Goal: Task Accomplishment & Management: Manage account settings

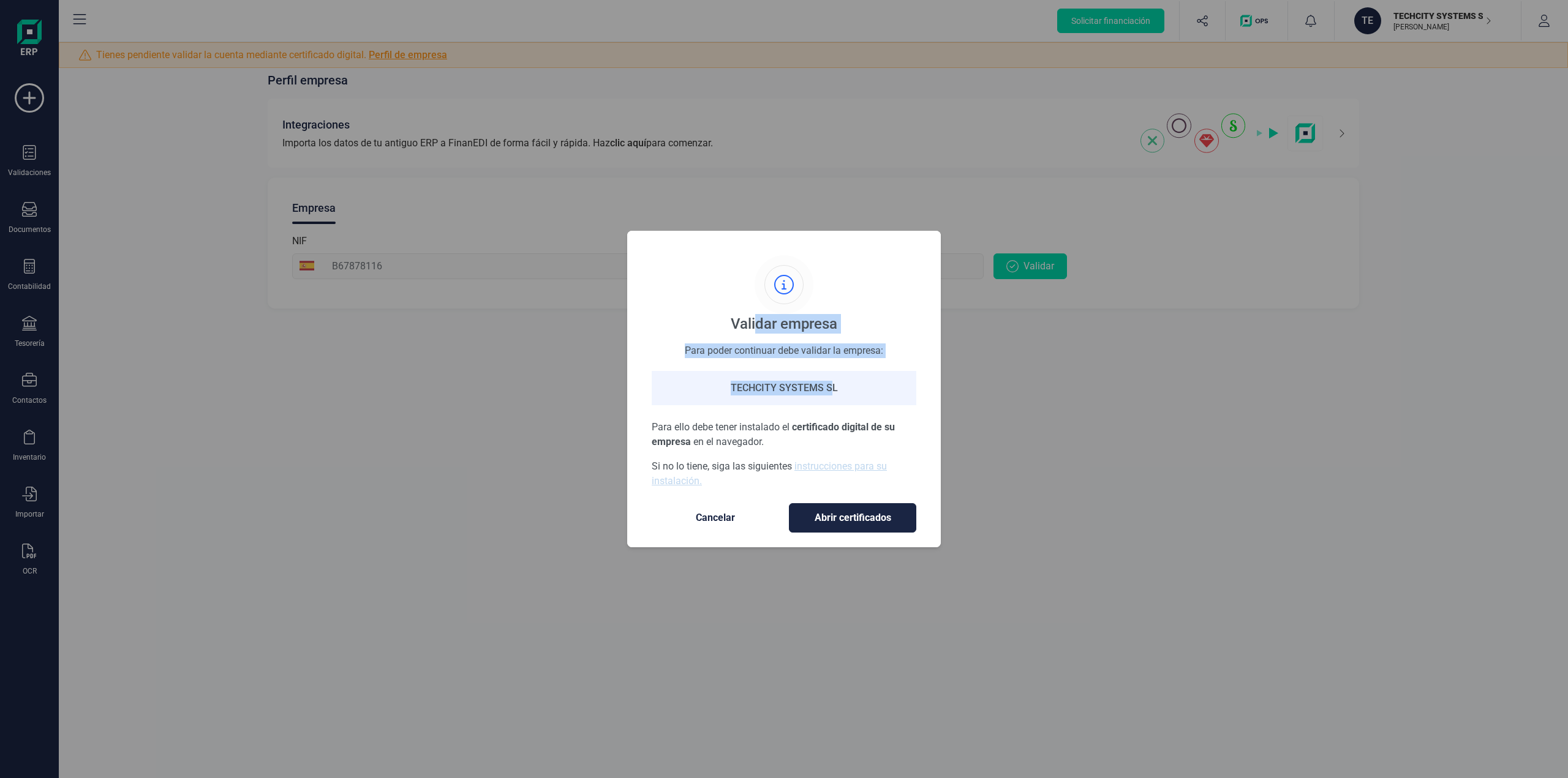
click at [706, 519] on span "Cancelar" at bounding box center [715, 518] width 103 height 14
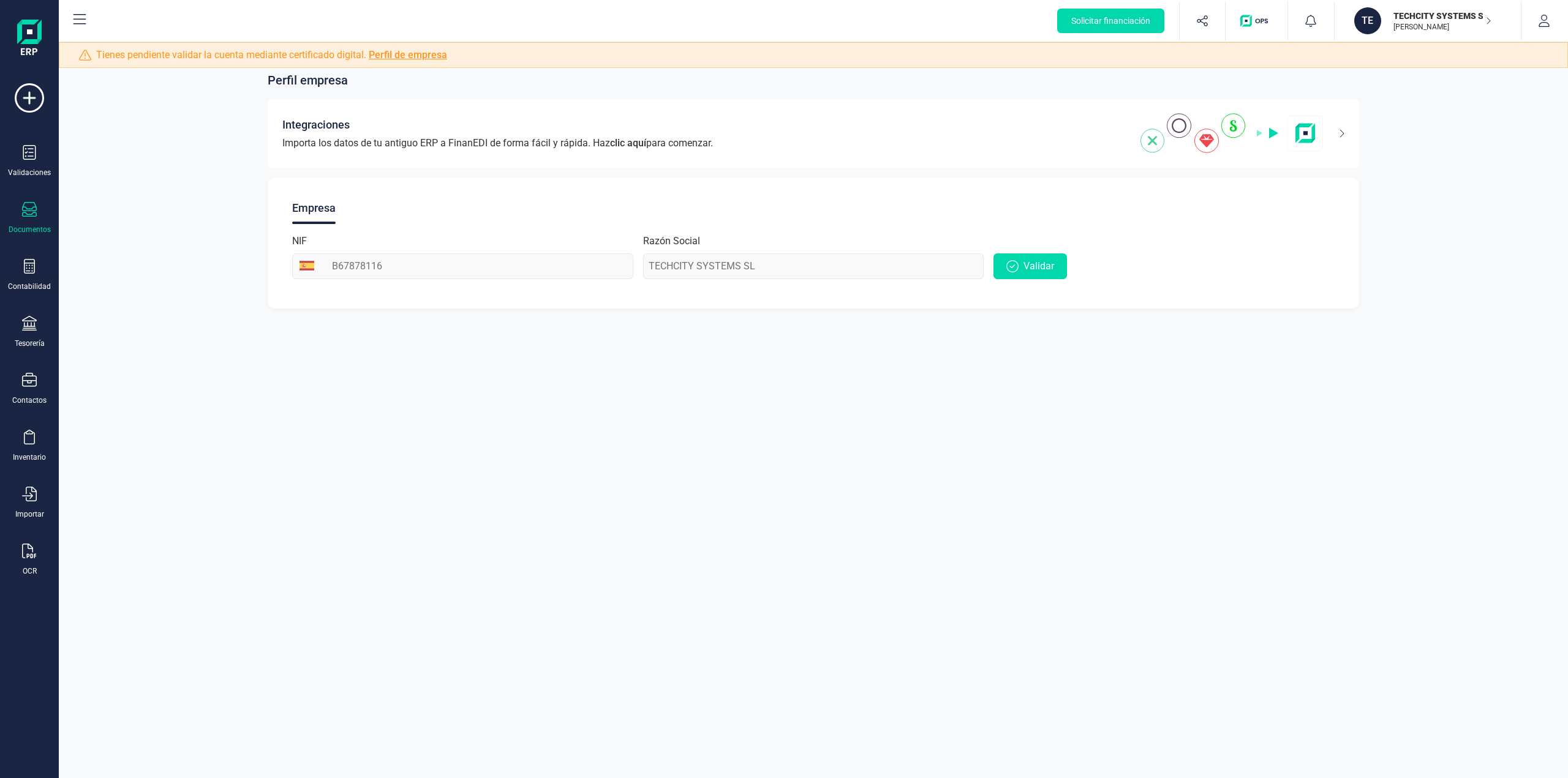
click at [26, 213] on icon at bounding box center [30, 209] width 14 height 14
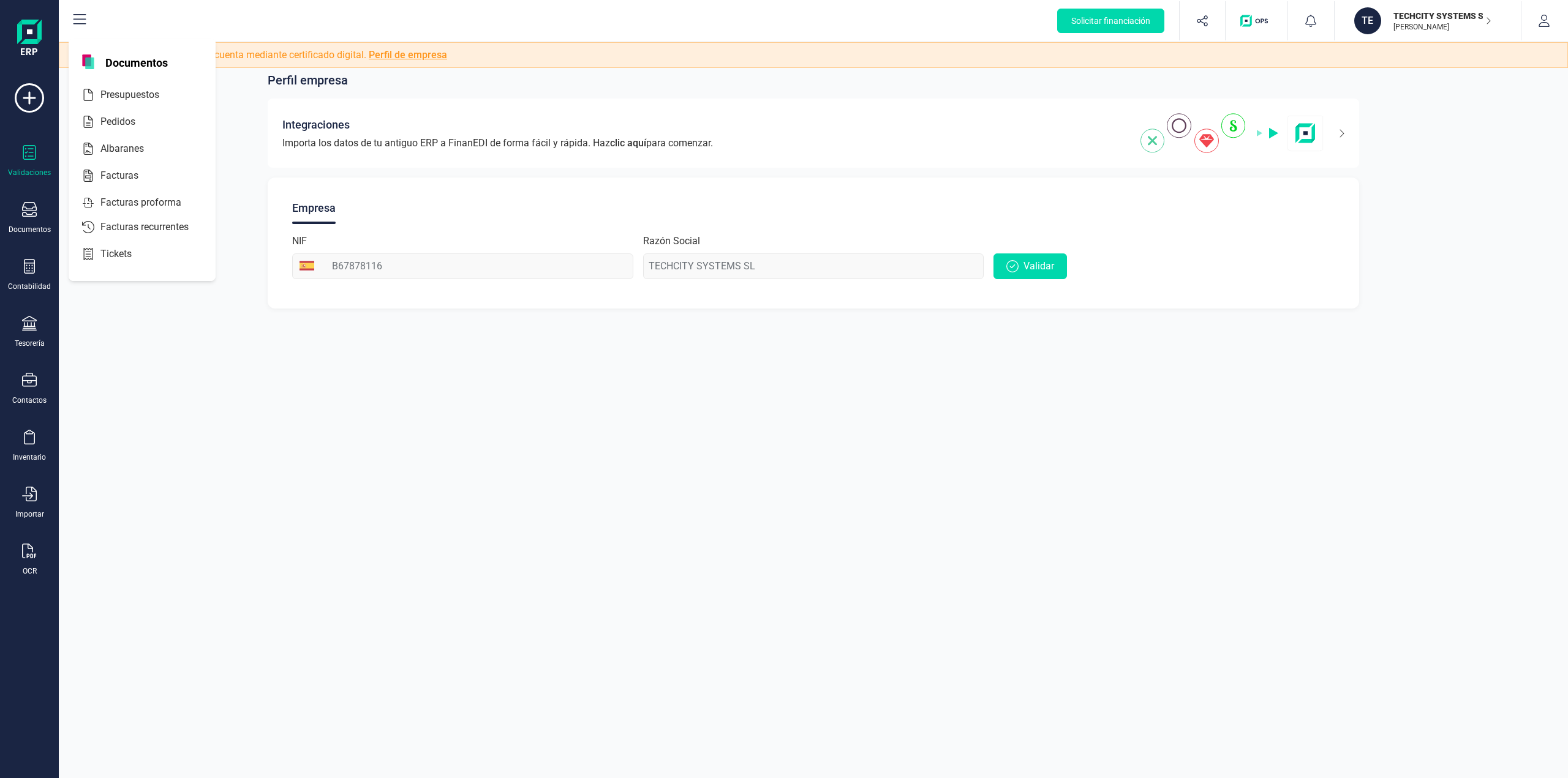
click at [27, 147] on icon at bounding box center [30, 152] width 14 height 14
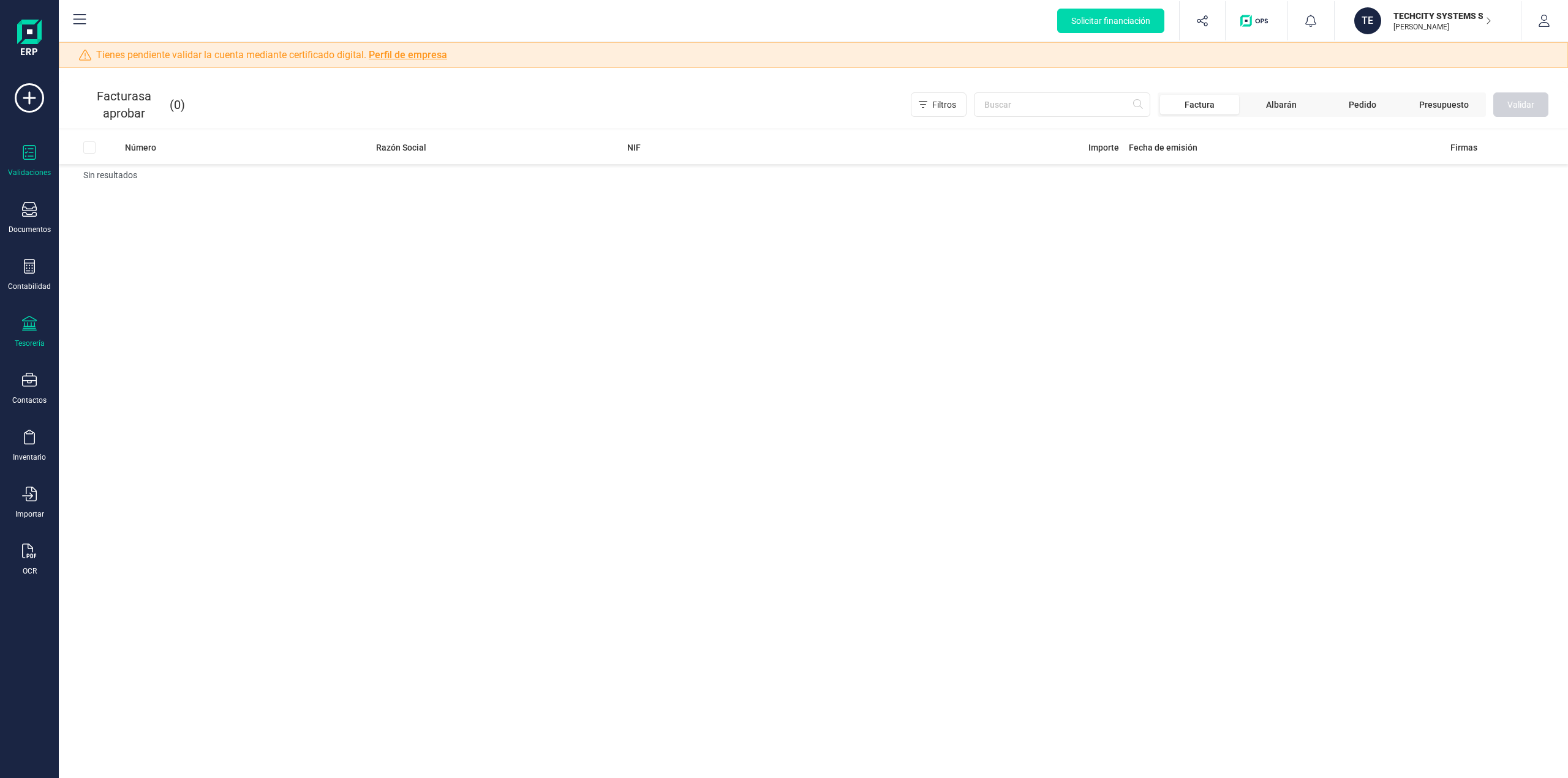
click at [32, 329] on icon at bounding box center [30, 323] width 14 height 14
click at [29, 382] on icon at bounding box center [30, 380] width 14 height 14
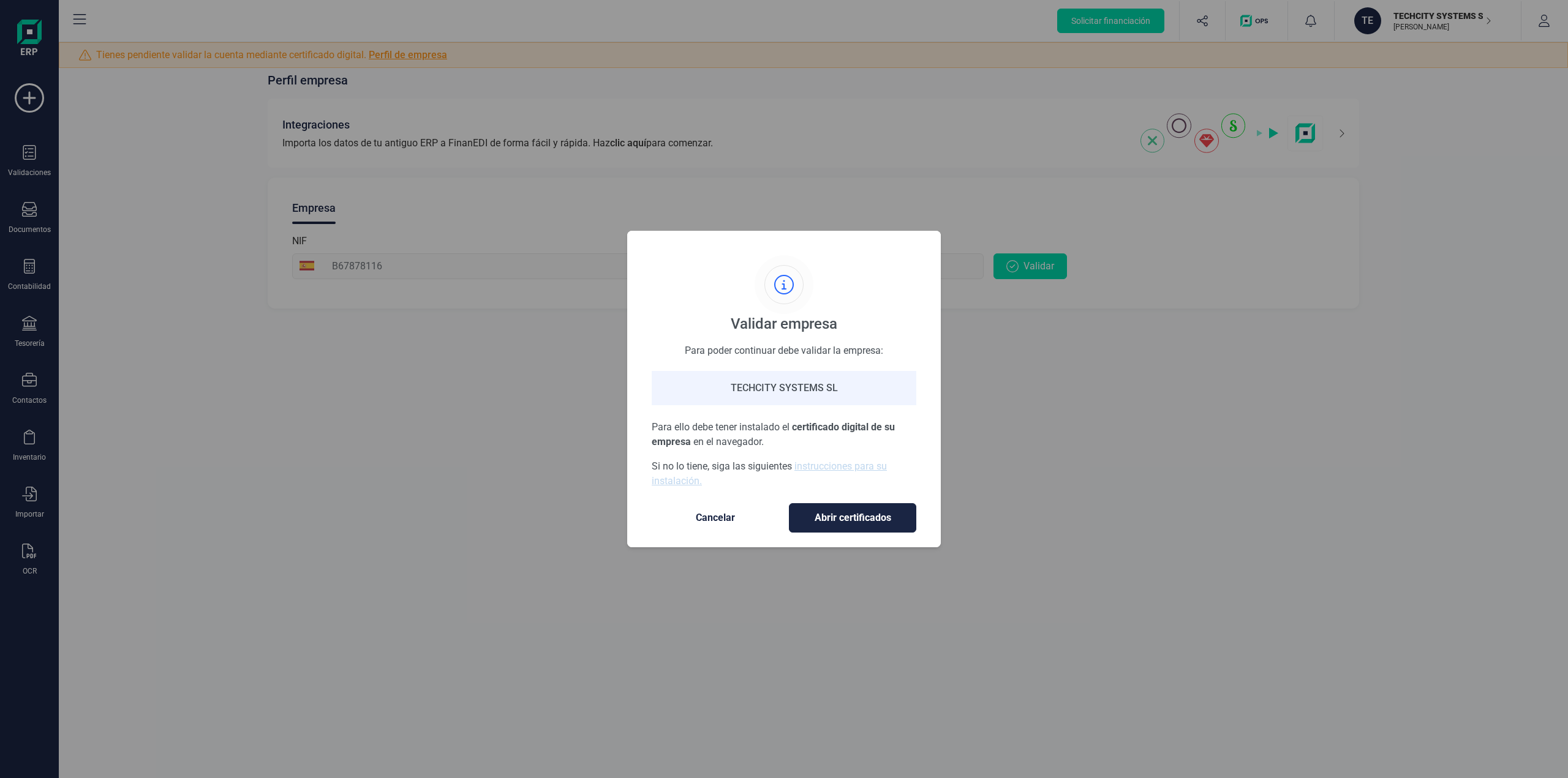
click at [33, 449] on div "Validar empresa Para poder continuar debe validar la empresa: TECHCITY SYSTEMS …" at bounding box center [784, 389] width 1568 height 778
click at [694, 519] on span "Cancelar" at bounding box center [715, 518] width 103 height 14
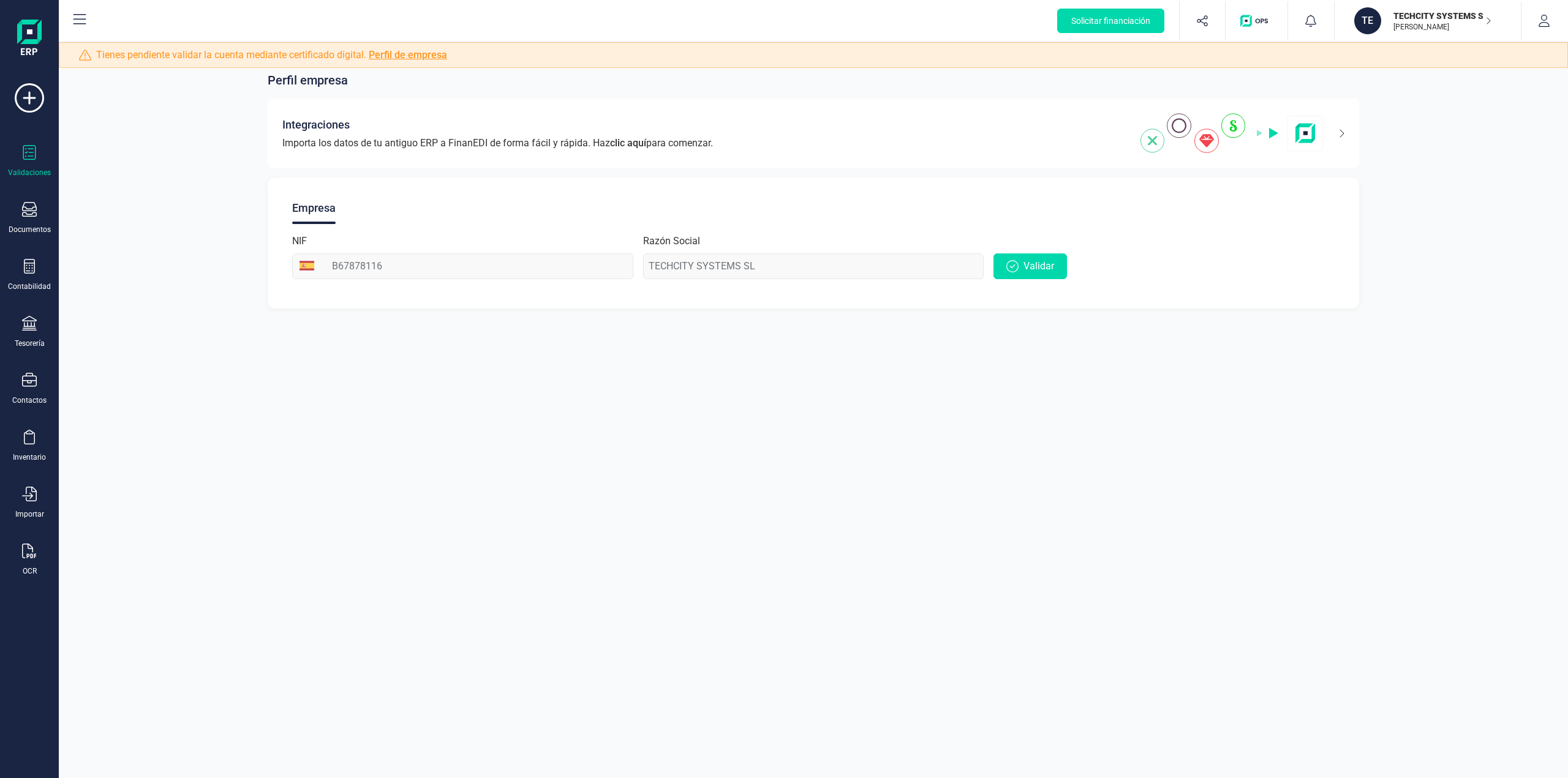
click at [29, 159] on icon at bounding box center [30, 152] width 13 height 14
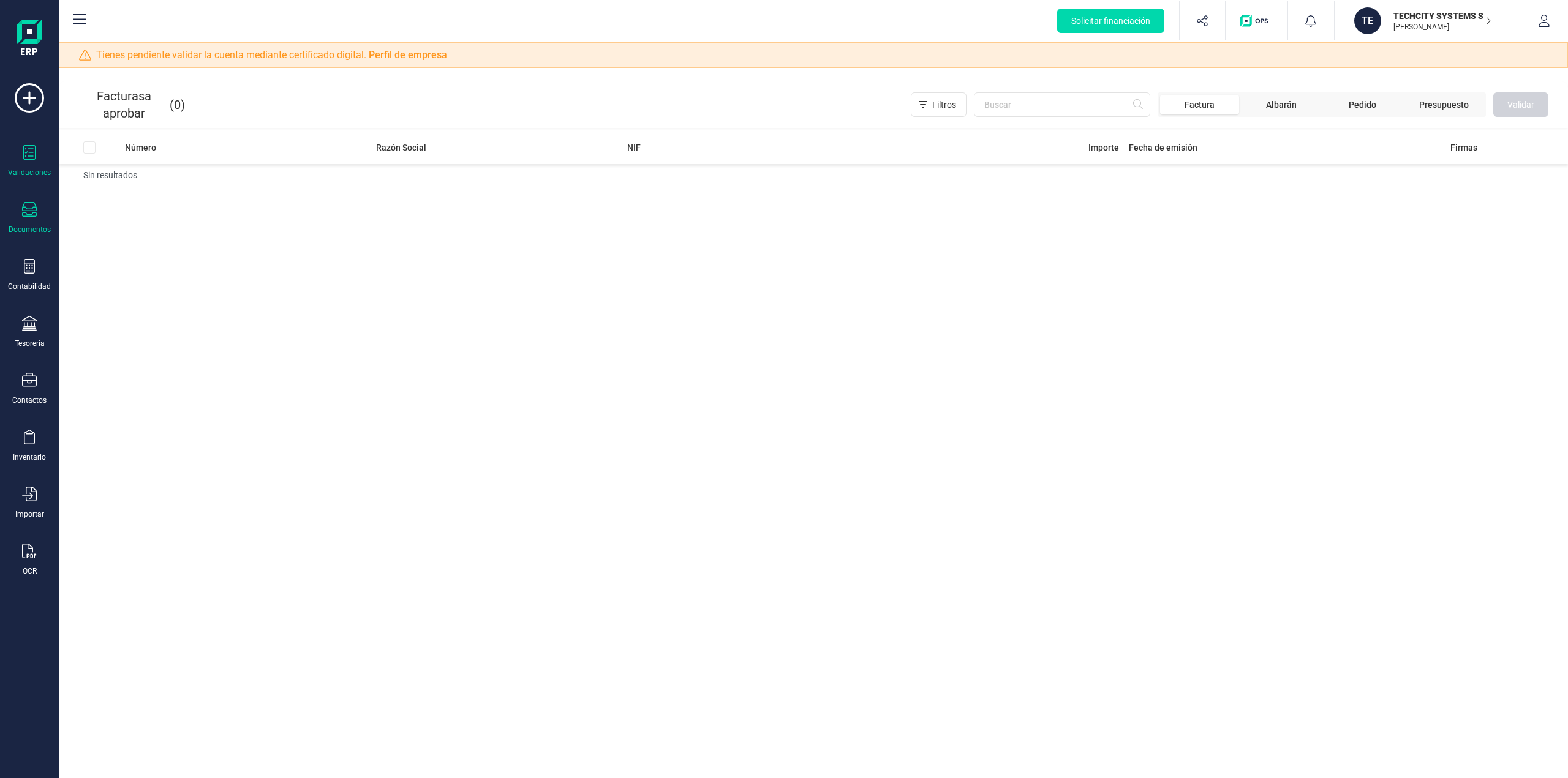
click at [37, 206] on div "Documentos" at bounding box center [29, 218] width 49 height 32
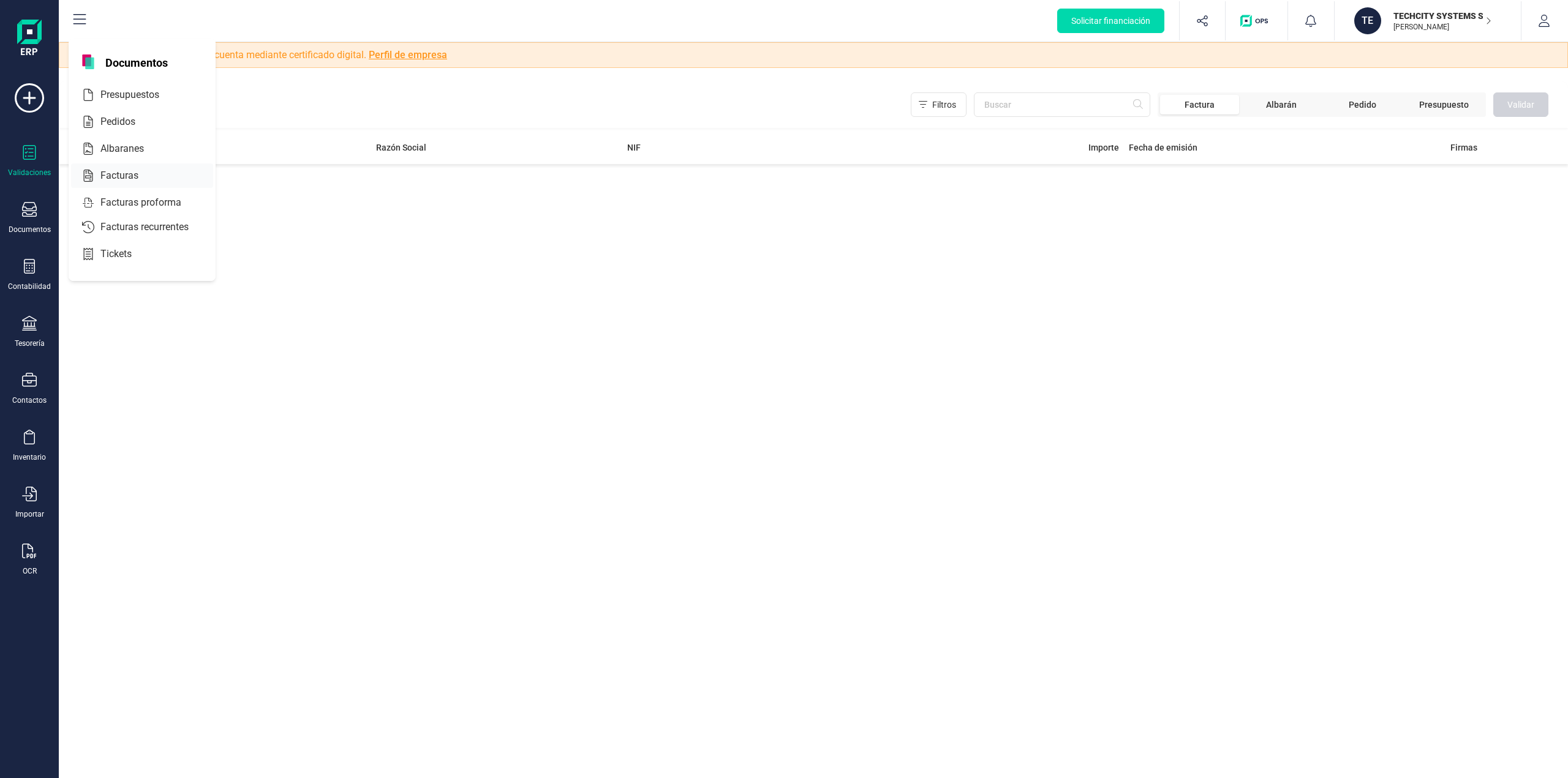
click at [114, 175] on span "Facturas" at bounding box center [127, 175] width 65 height 14
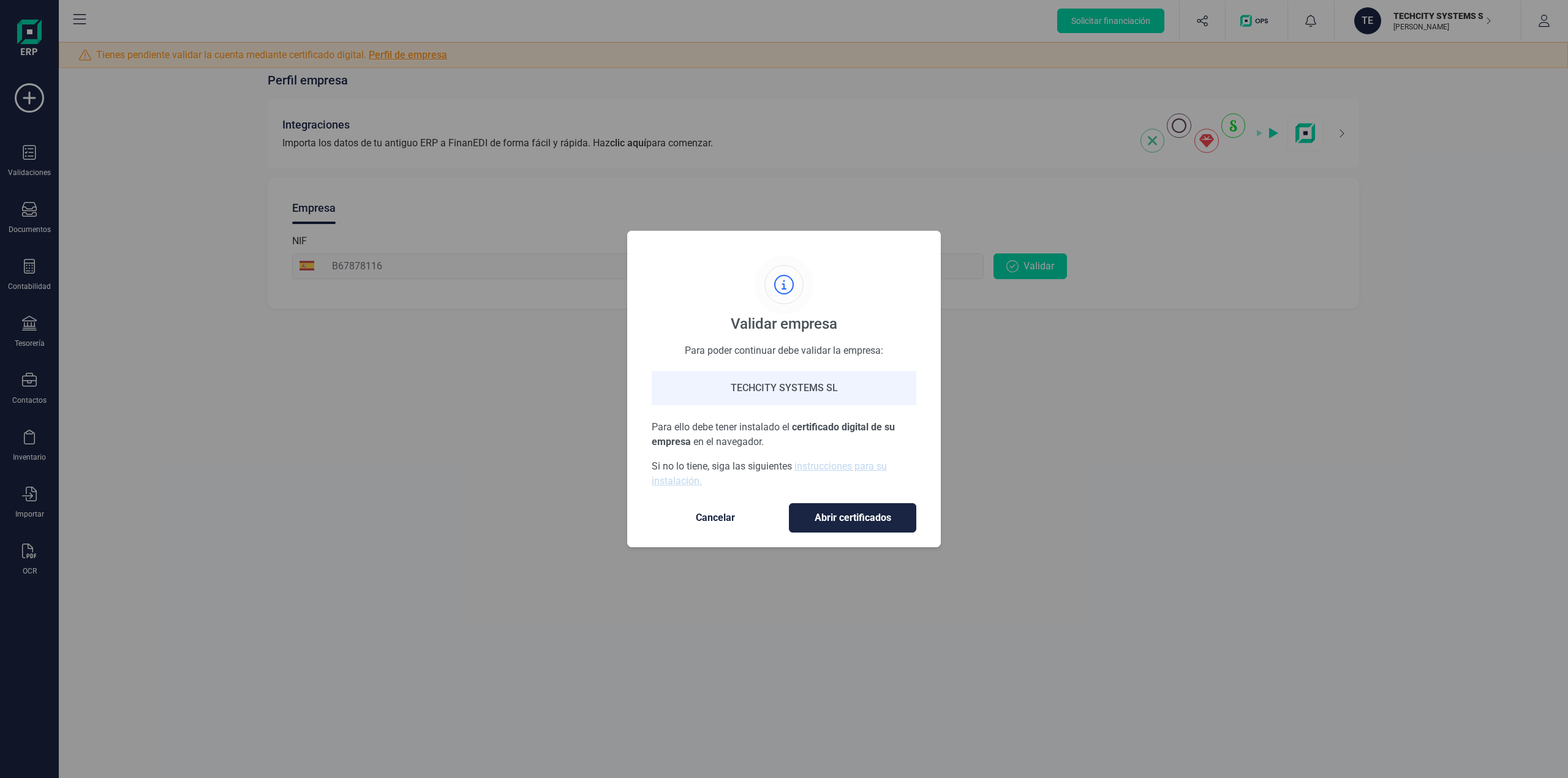
click at [709, 515] on span "Cancelar" at bounding box center [715, 518] width 103 height 14
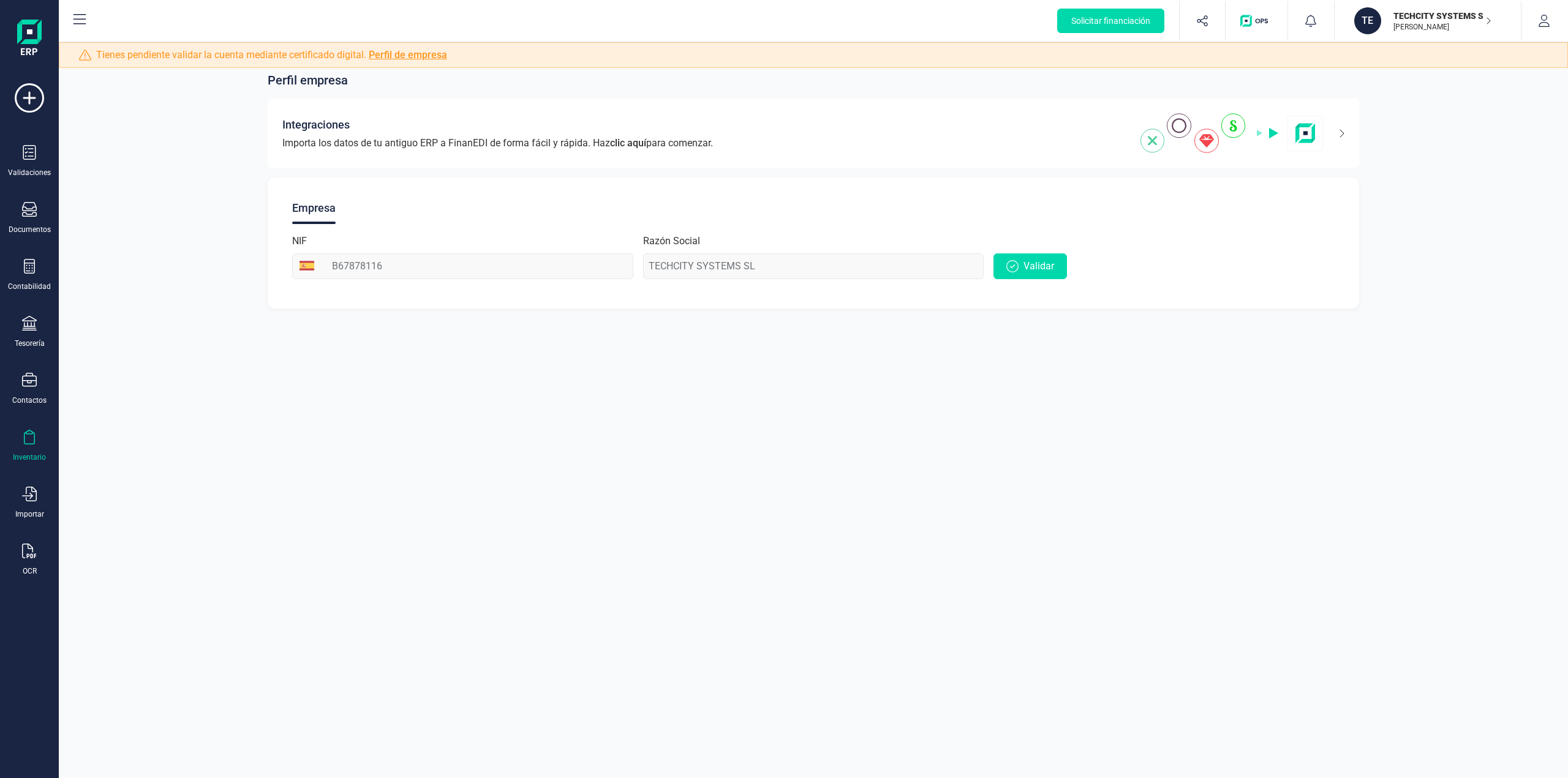
click at [31, 441] on icon at bounding box center [30, 437] width 14 height 14
click at [30, 386] on icon at bounding box center [30, 379] width 14 height 14
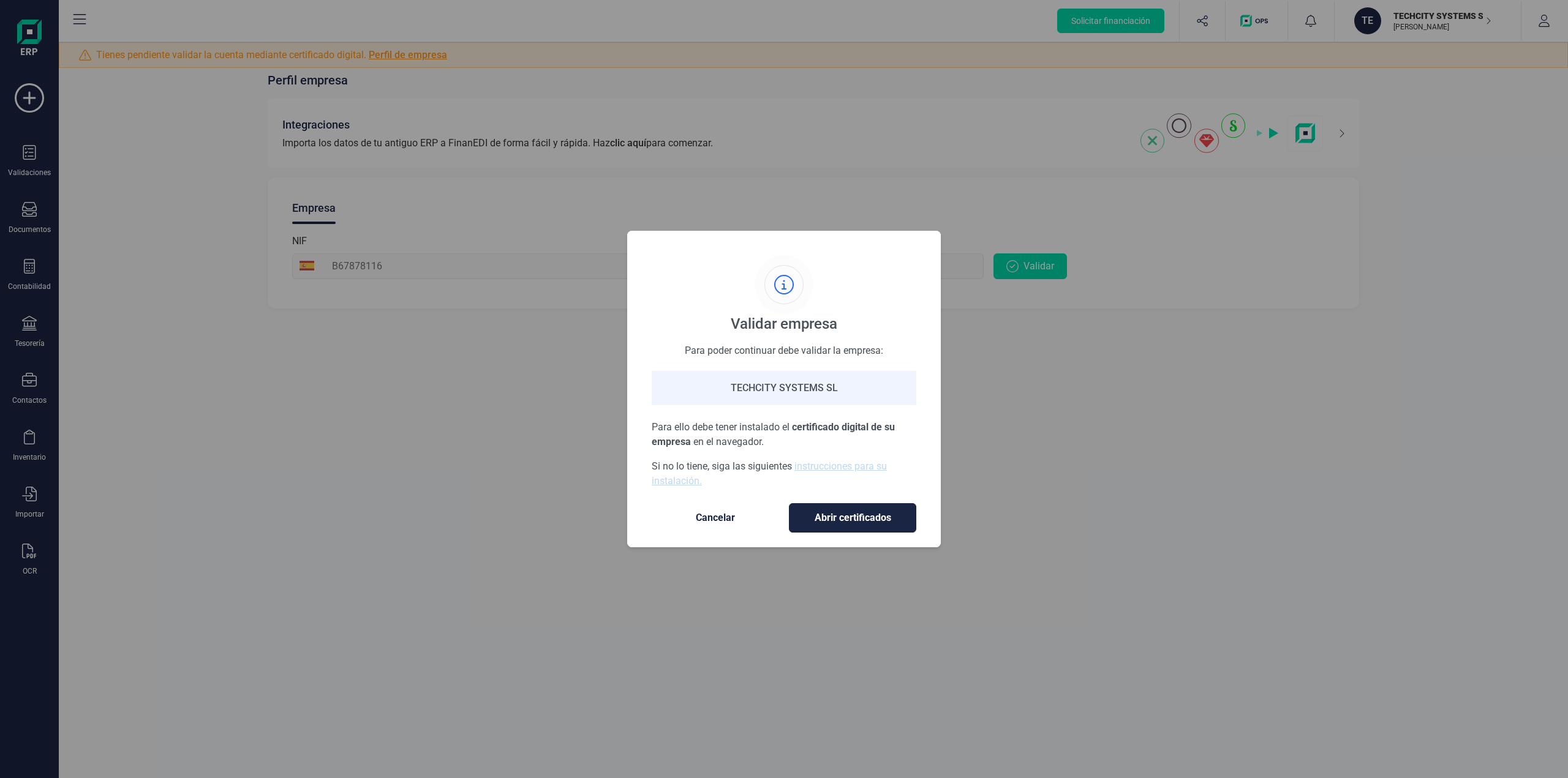
click at [718, 517] on span "Cancelar" at bounding box center [715, 518] width 103 height 14
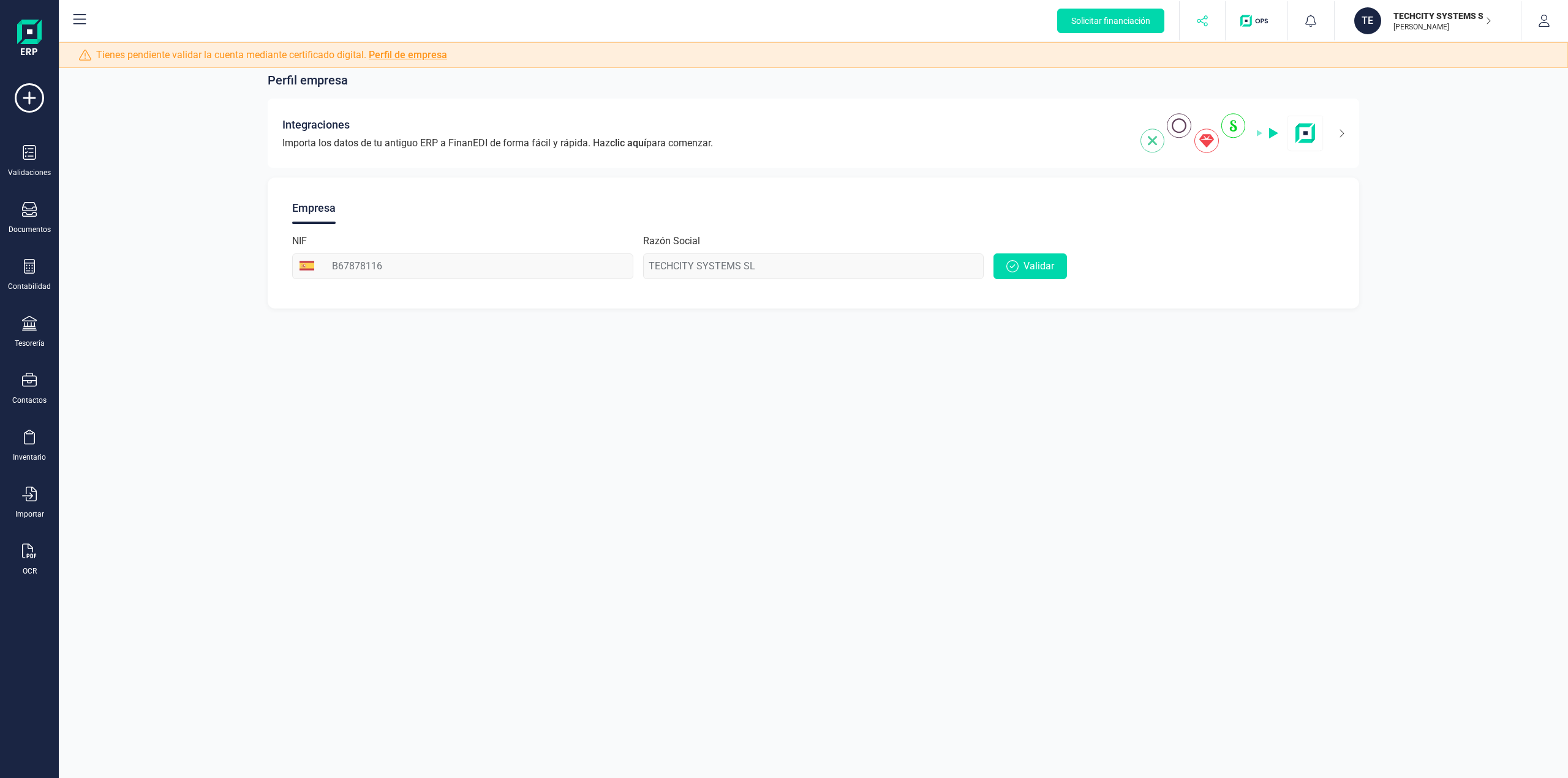
click at [1202, 23] on icon "button" at bounding box center [1202, 20] width 12 height 12
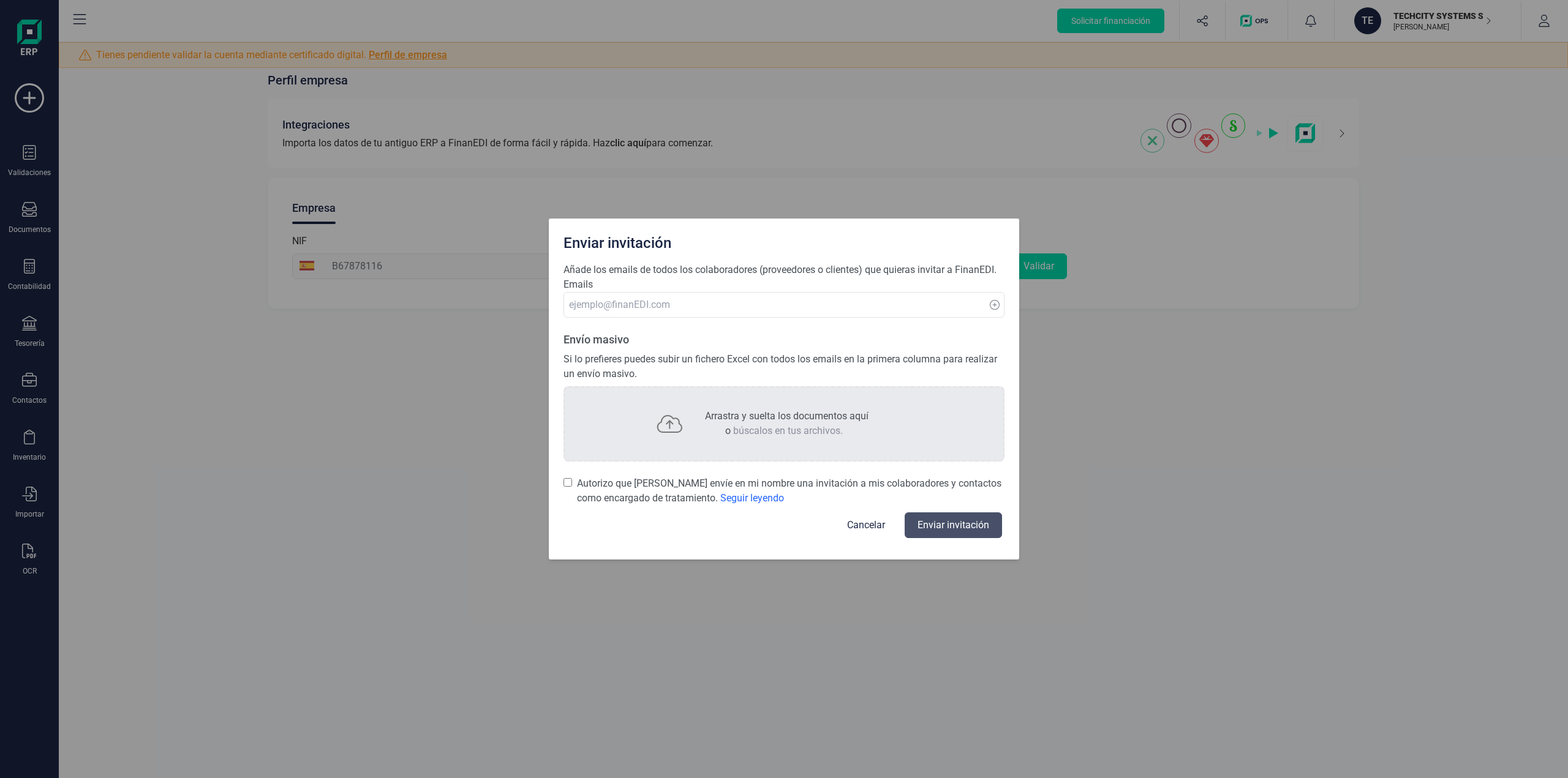
click at [1264, 181] on div "Enviar invitación Añade los emails de todos los colaboradores (proveedores o cl…" at bounding box center [784, 389] width 1568 height 778
click at [853, 519] on button "Cancelar" at bounding box center [866, 525] width 68 height 30
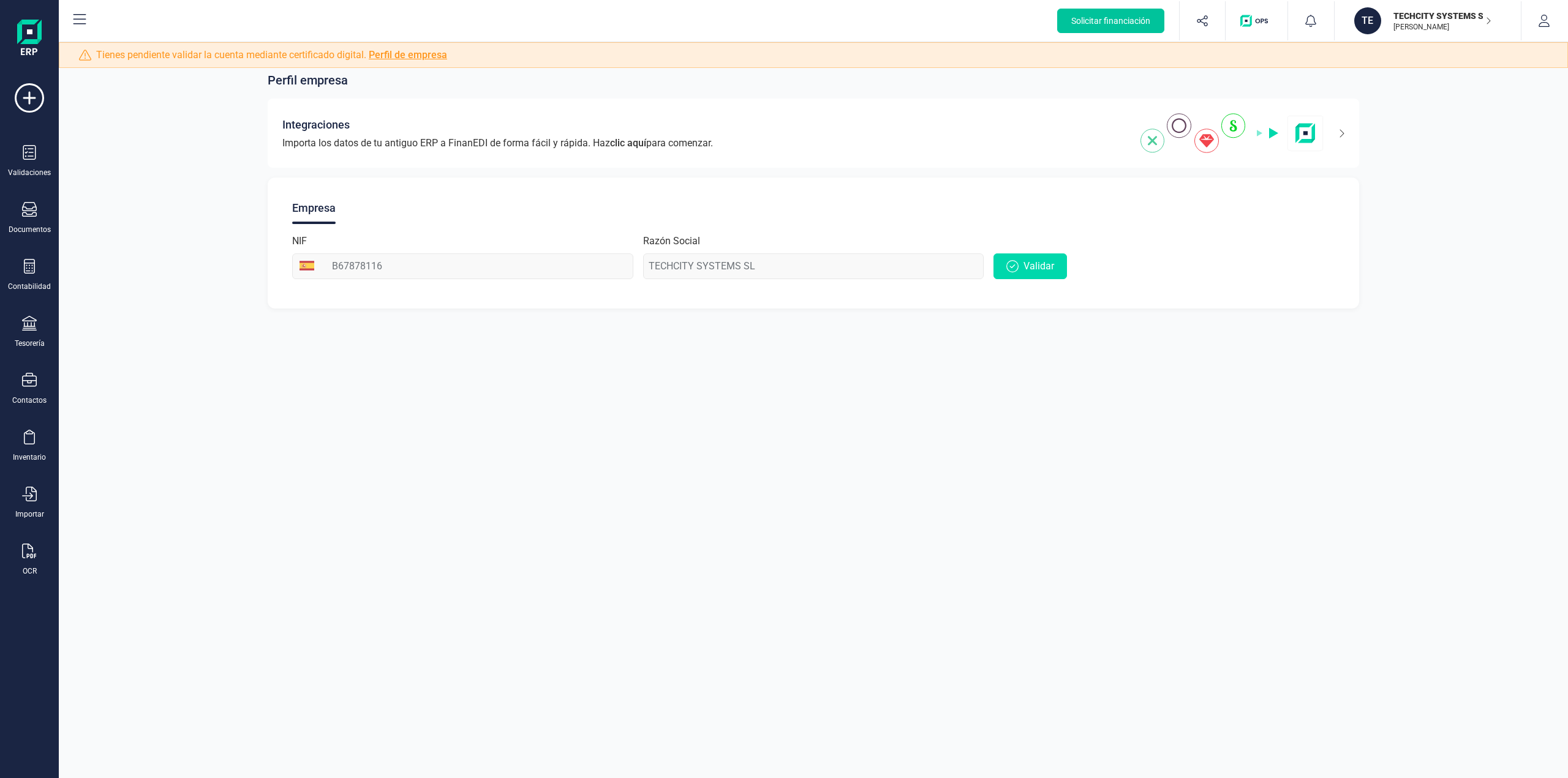
click at [1110, 20] on span "Solicitar financiación" at bounding box center [1111, 20] width 79 height 12
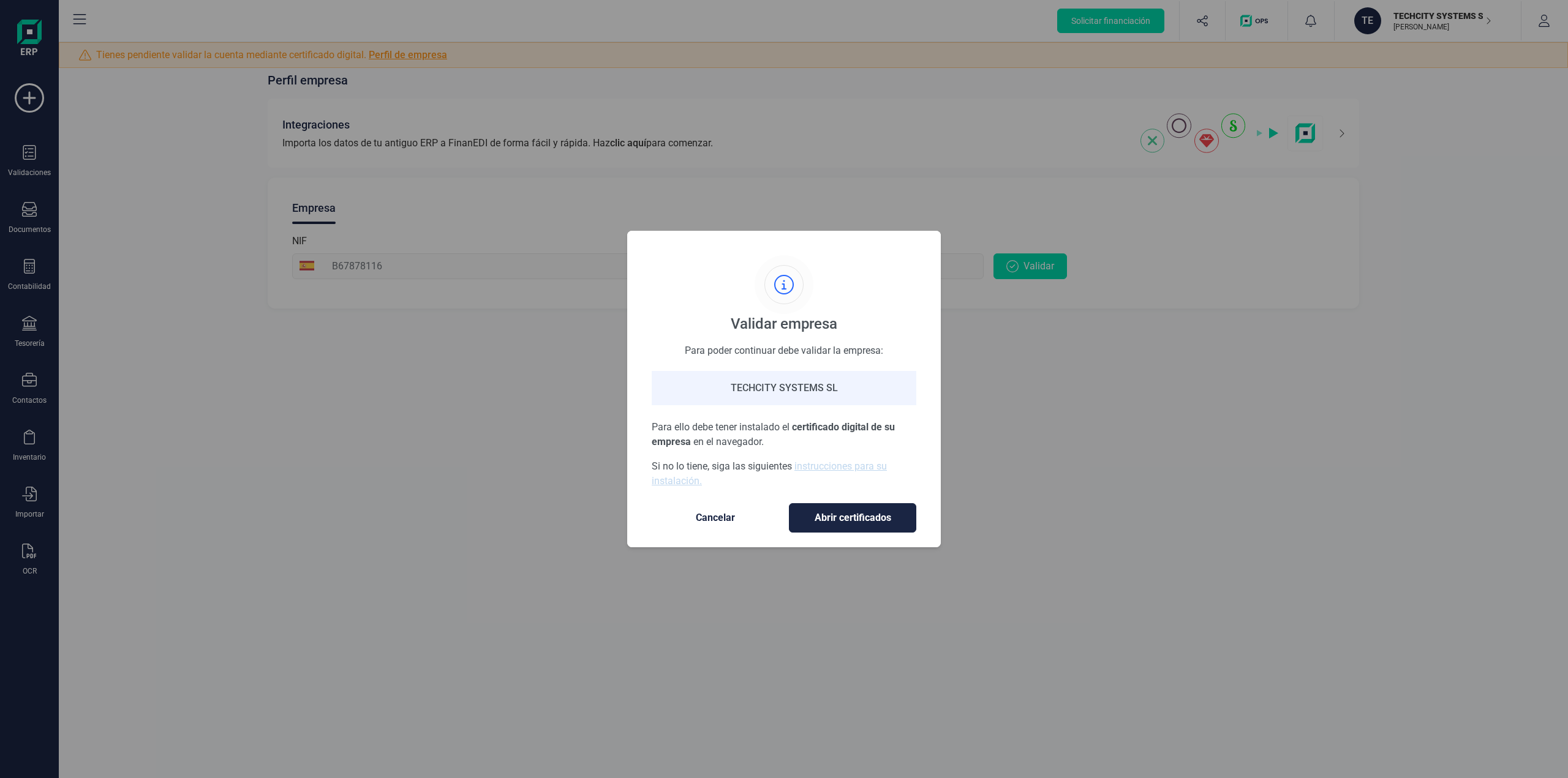
click at [1143, 375] on div "Validar empresa Para poder continuar debe validar la empresa: TECHCITY SYSTEMS …" at bounding box center [784, 389] width 1568 height 778
click at [705, 513] on span "Cancelar" at bounding box center [715, 518] width 103 height 14
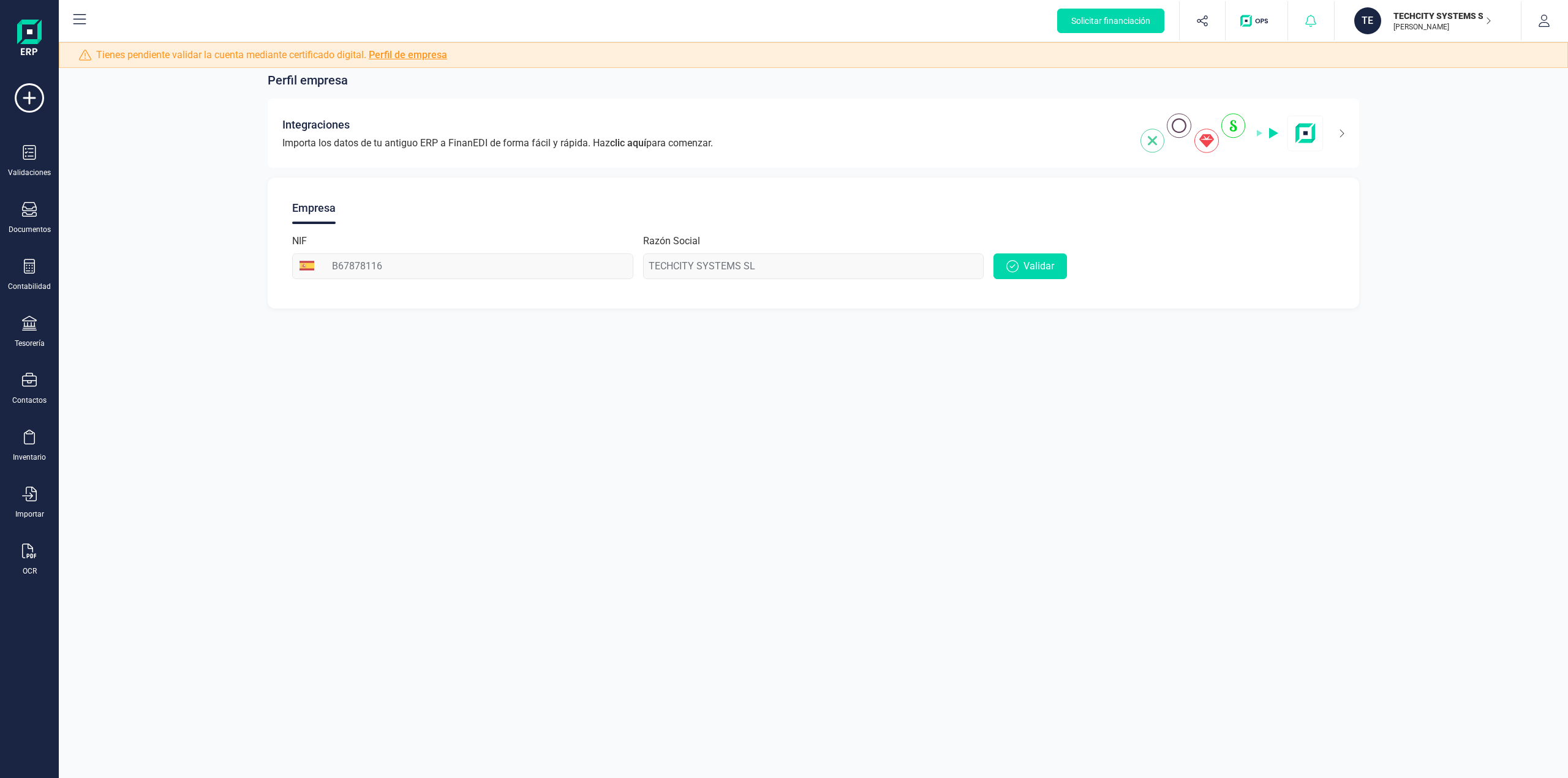
click at [1307, 14] on div at bounding box center [1311, 21] width 46 height 39
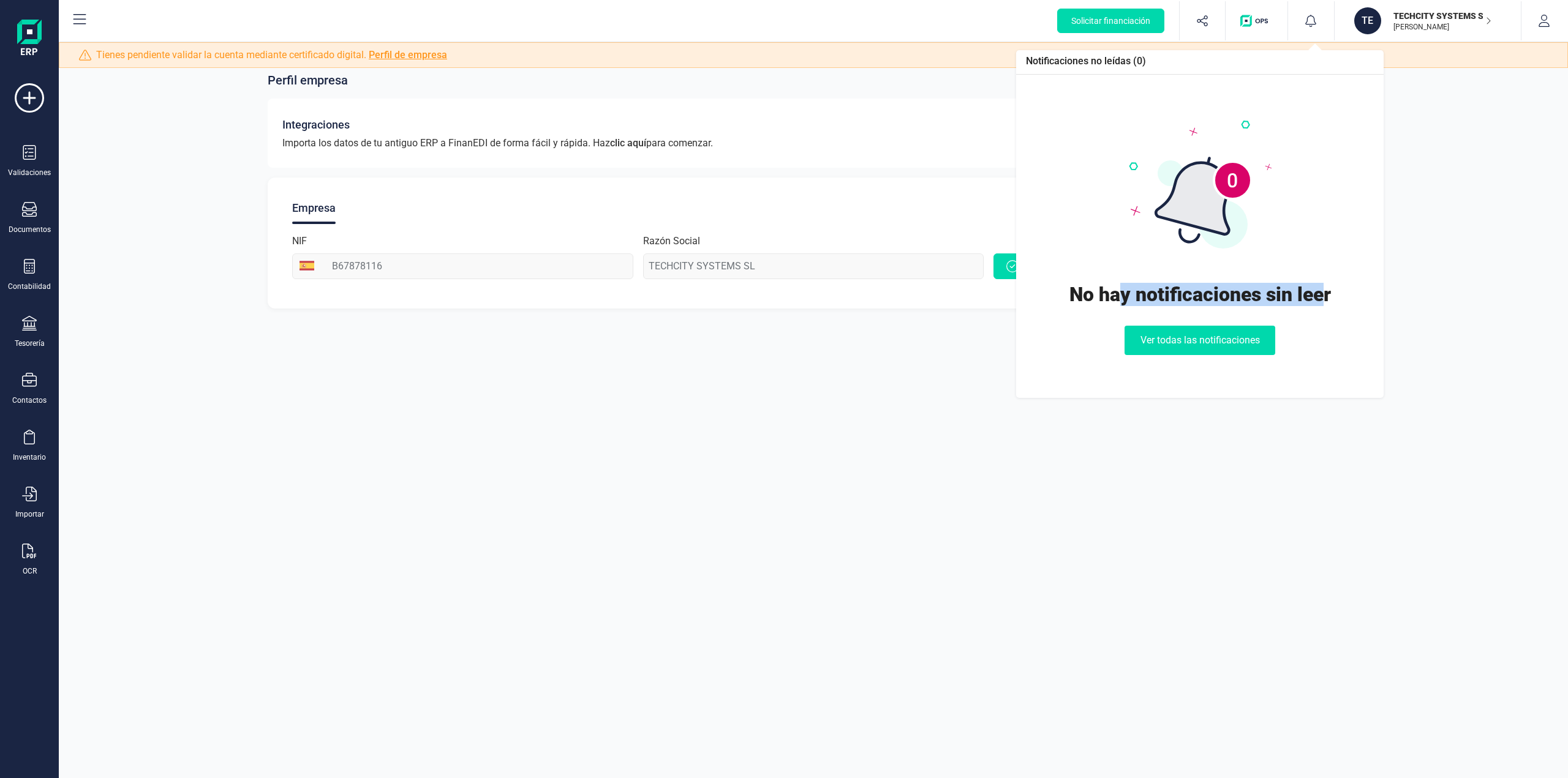
drag, startPoint x: 1117, startPoint y: 292, endPoint x: 1356, endPoint y: 259, distance: 241.3
click at [1329, 286] on div "No hay notificaciones sin leer" at bounding box center [1200, 294] width 261 height 23
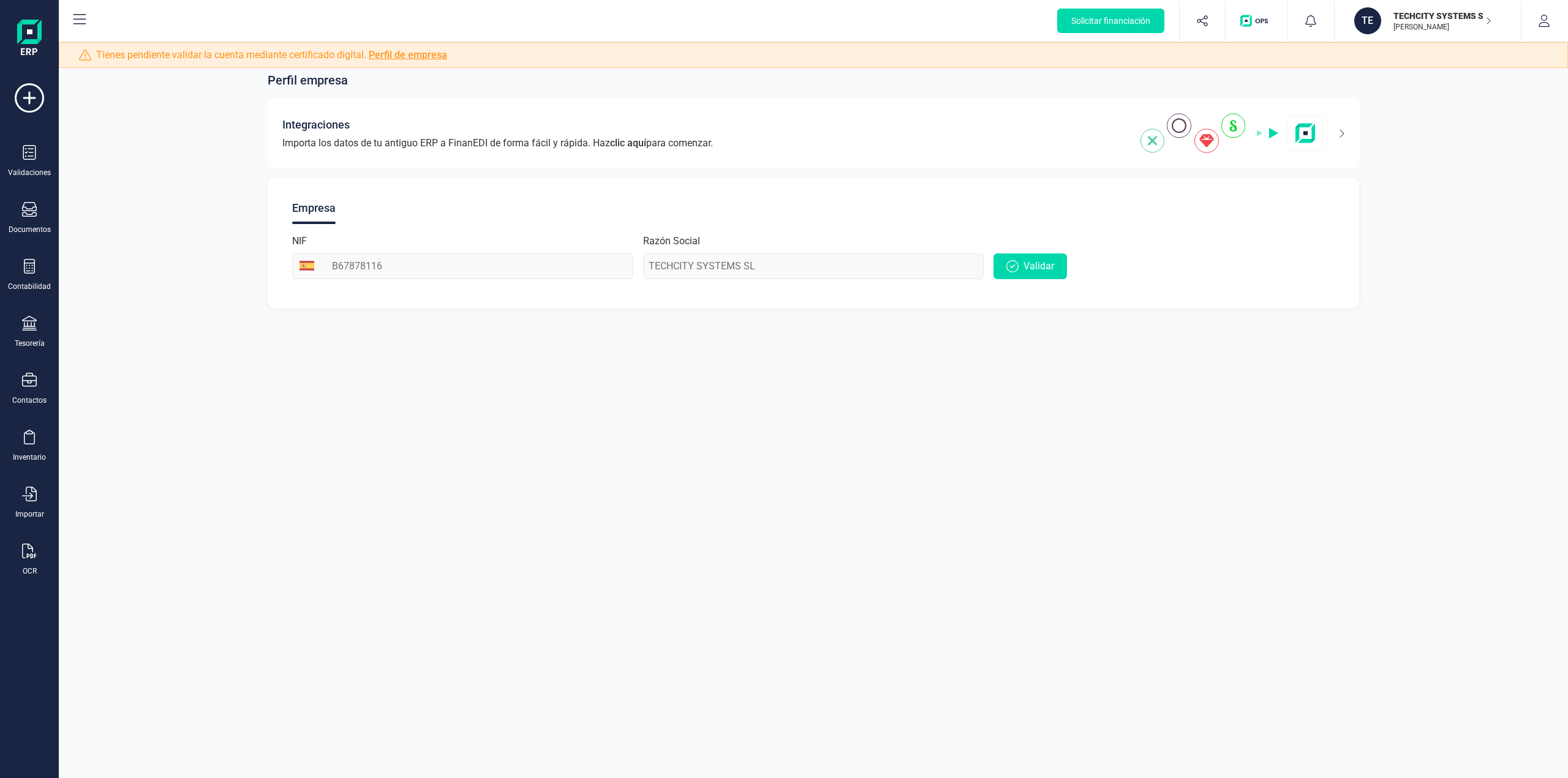
drag, startPoint x: 1469, startPoint y: 184, endPoint x: 1414, endPoint y: 41, distance: 153.2
click at [1469, 171] on div "Perfil empresa Integraciones Importa los datos de tu antiguo ERP a FinanEDI de …" at bounding box center [814, 183] width 1510 height 281
click at [1424, 22] on p "TECHCITY SYSTEMS SL" at bounding box center [1443, 16] width 98 height 12
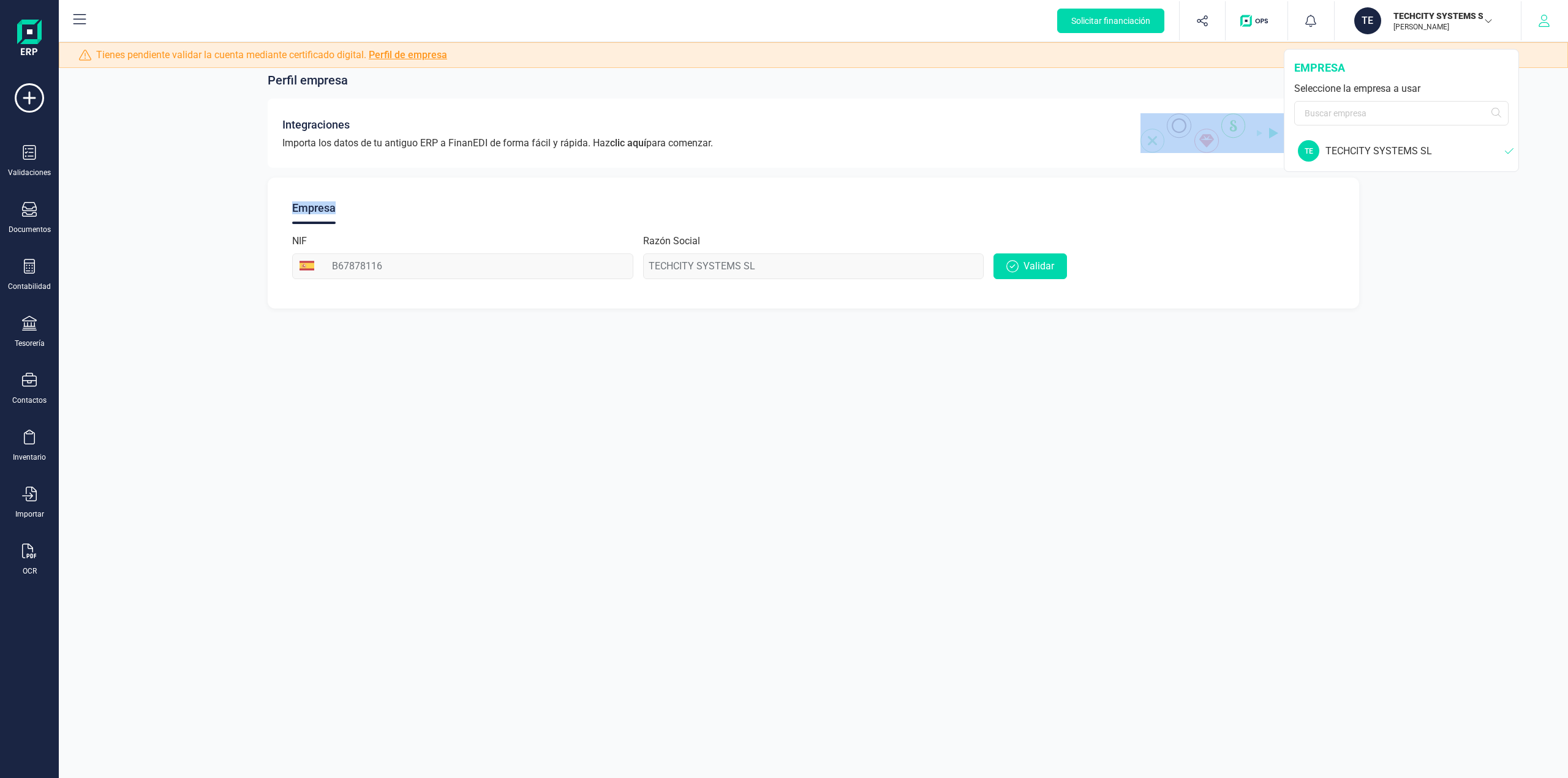
click at [1547, 24] on icon "button" at bounding box center [1544, 20] width 12 height 12
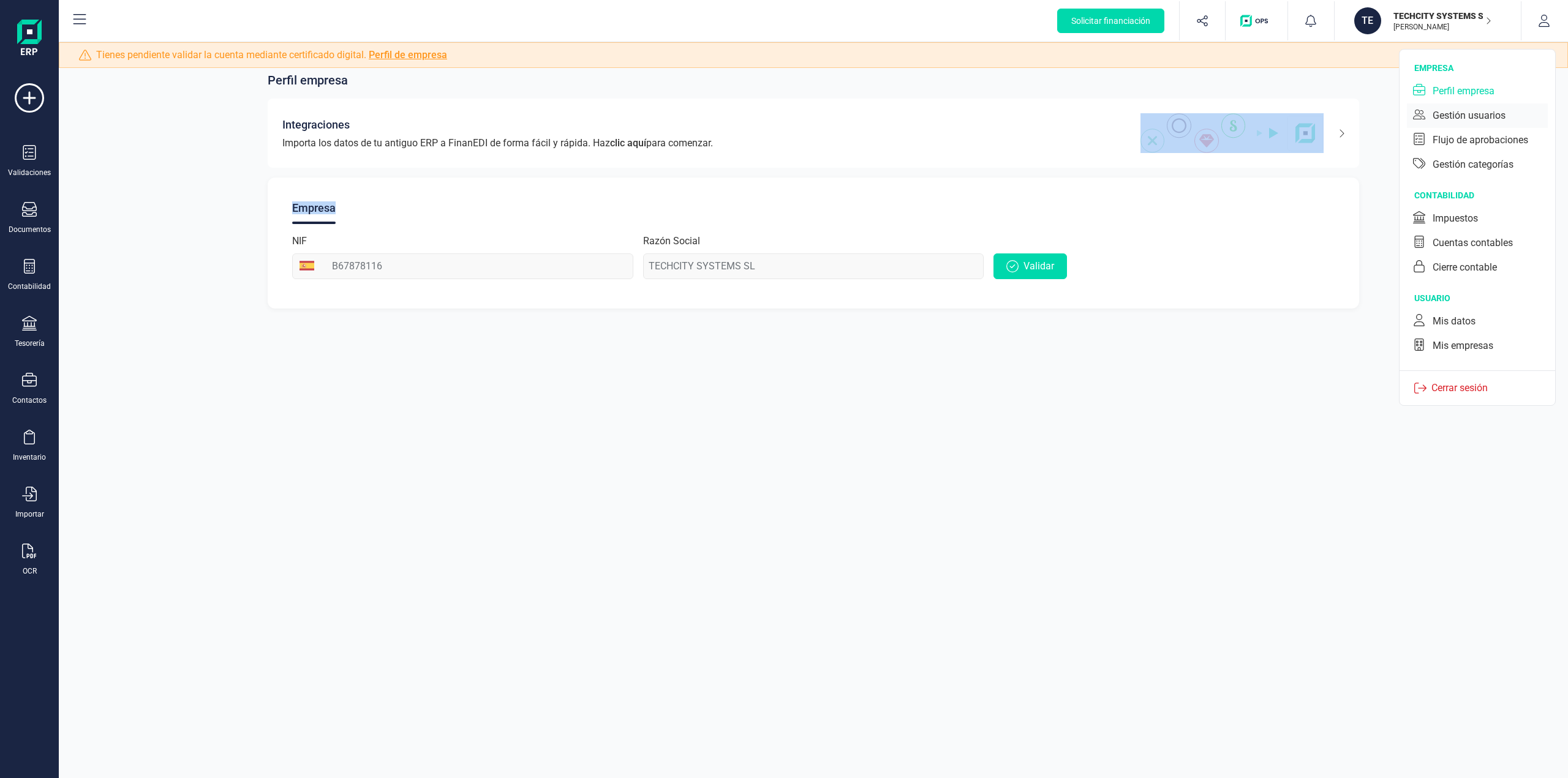
click at [1464, 114] on div "Gestión usuarios" at bounding box center [1469, 116] width 73 height 14
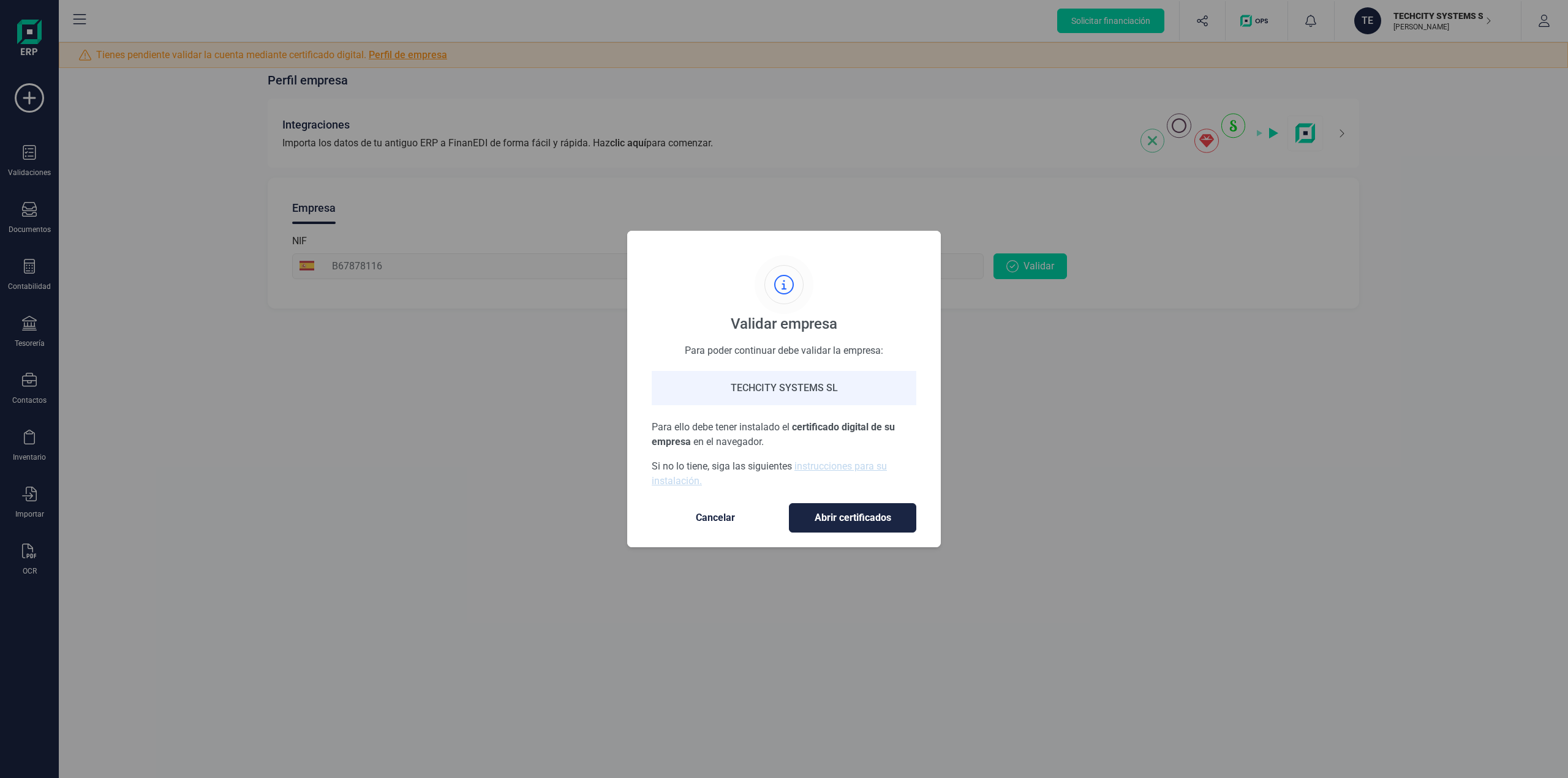
drag, startPoint x: 1523, startPoint y: 217, endPoint x: 1454, endPoint y: 0, distance: 227.7
click at [1529, 209] on div "Validar empresa Para poder continuar debe validar la empresa: TECHCITY SYSTEMS …" at bounding box center [784, 389] width 1568 height 778
click at [699, 519] on span "Cancelar" at bounding box center [715, 518] width 103 height 14
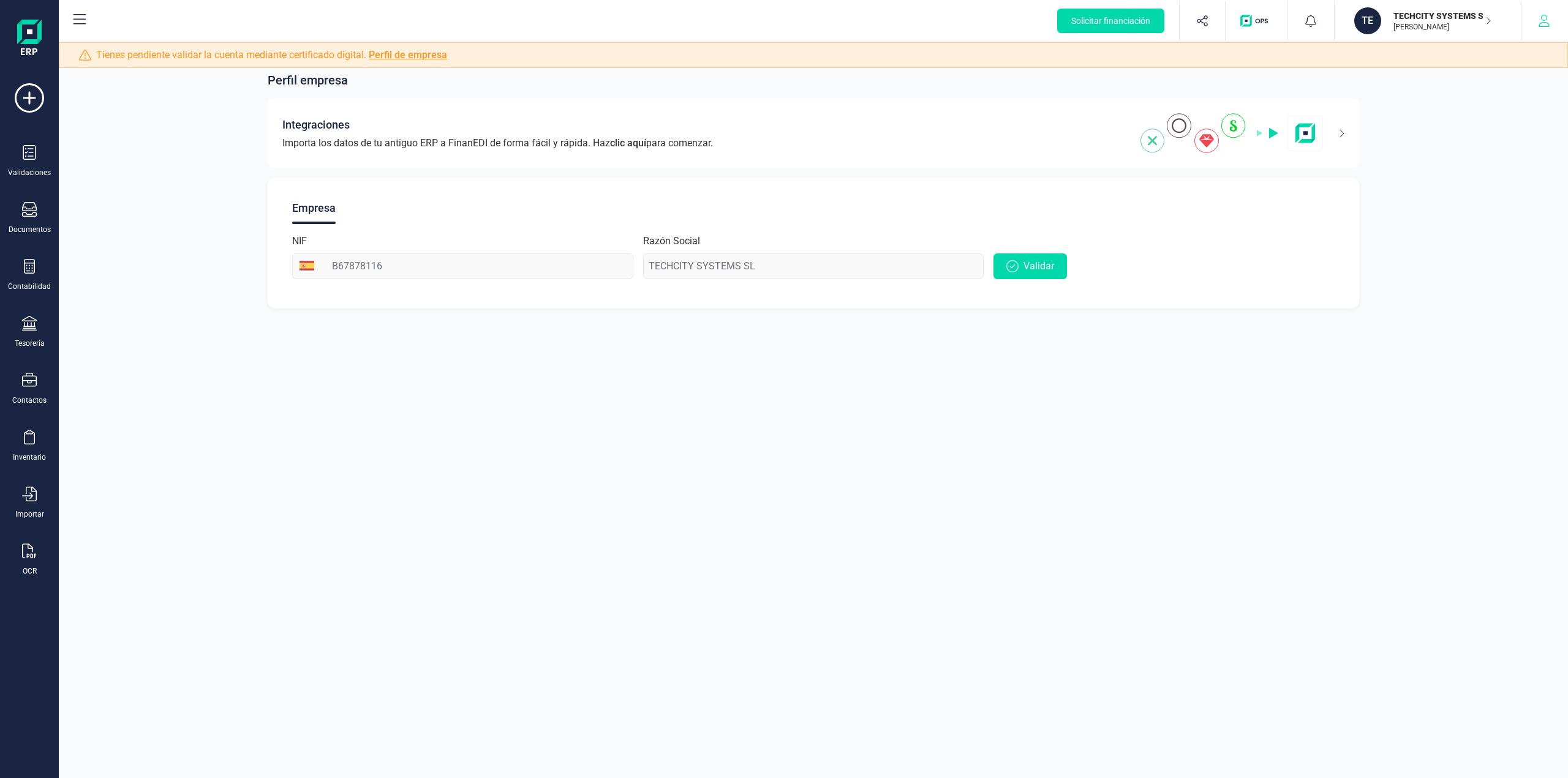
click at [1550, 25] on icon "button" at bounding box center [1544, 20] width 11 height 12
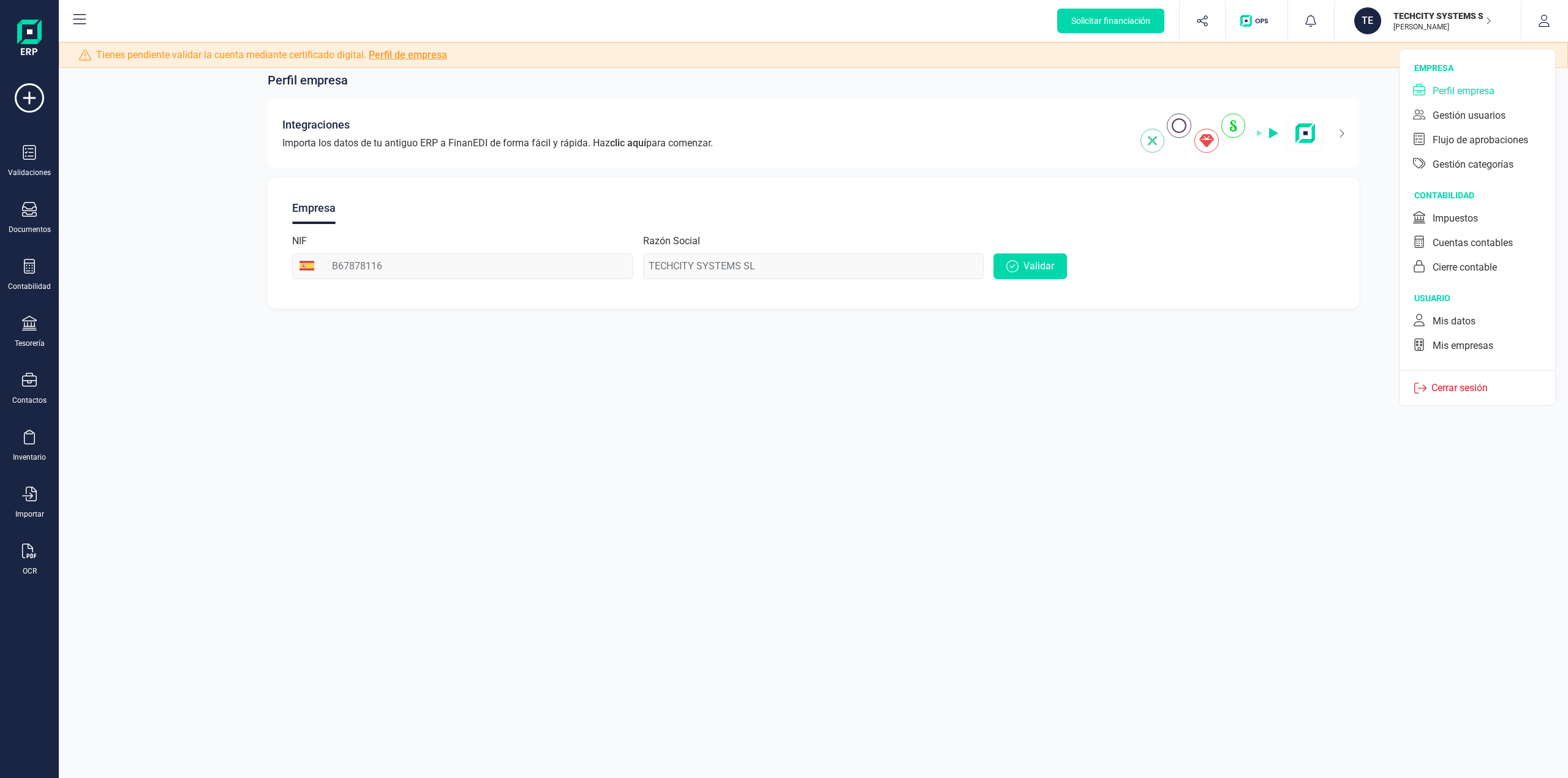
click at [1465, 91] on div "Perfil empresa" at bounding box center [1464, 91] width 62 height 14
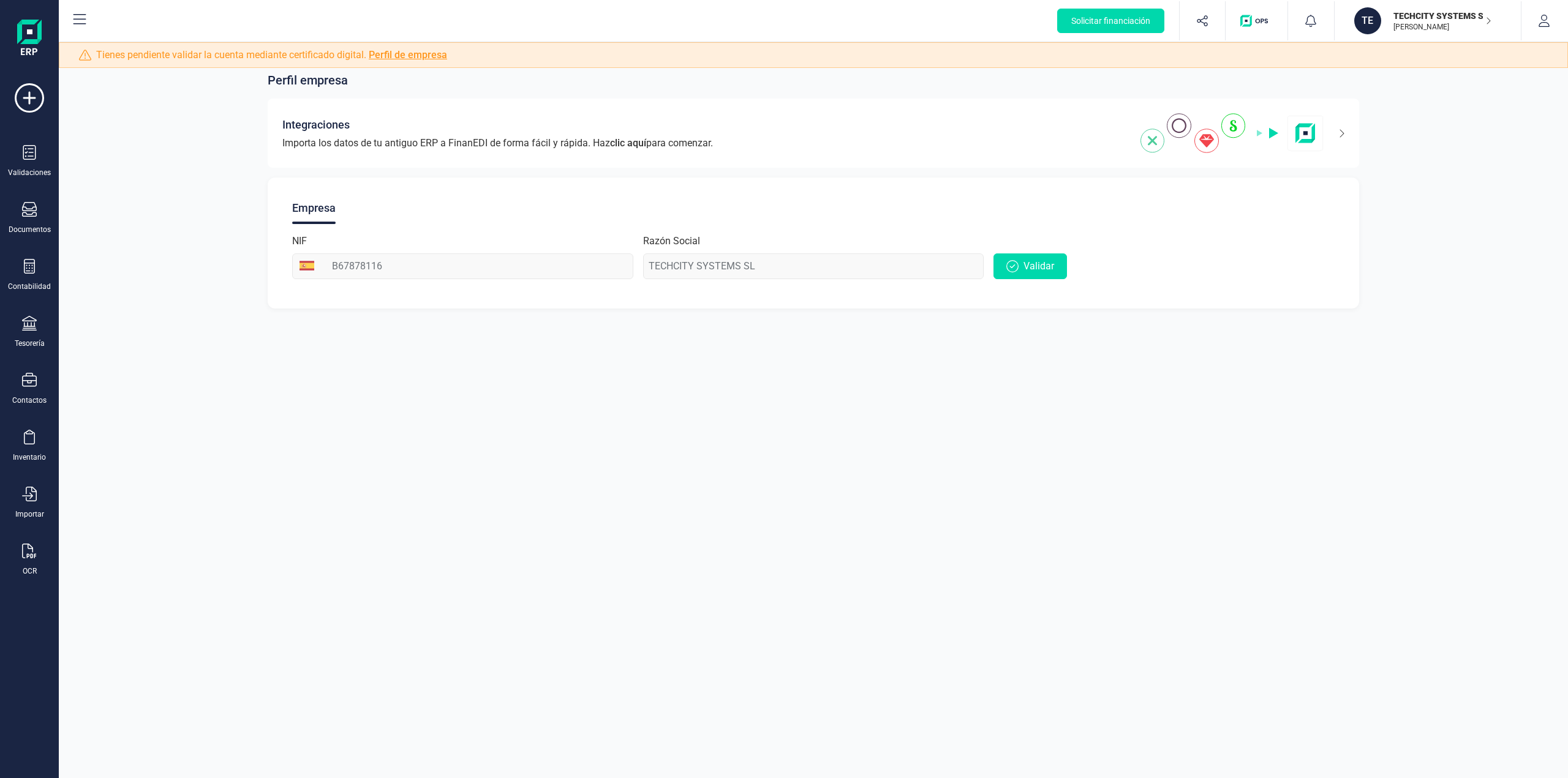
click at [86, 25] on icon at bounding box center [79, 20] width 14 height 14
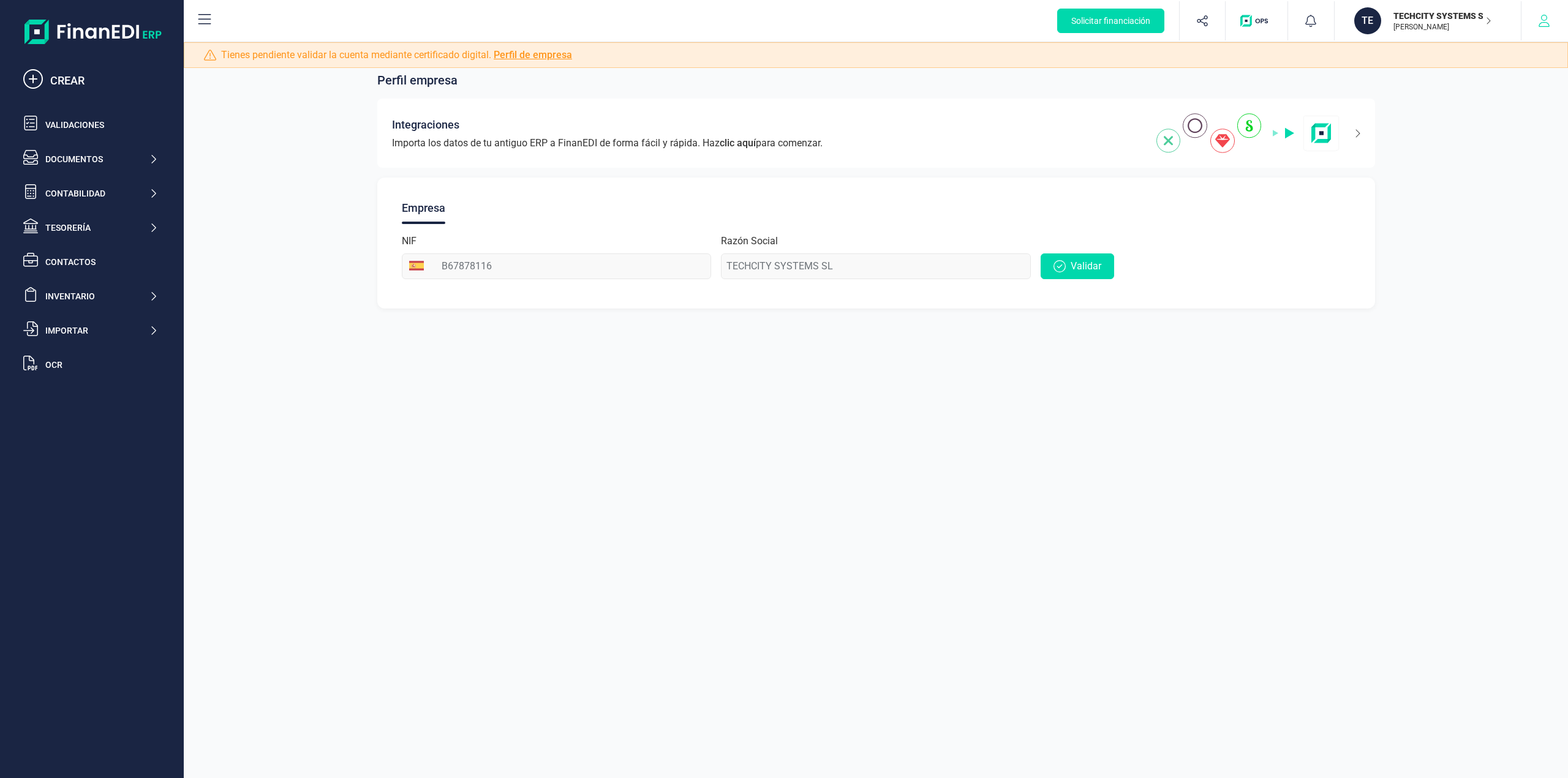
click at [1550, 23] on icon "button" at bounding box center [1544, 20] width 12 height 12
drag, startPoint x: 1260, startPoint y: 330, endPoint x: 1127, endPoint y: 335, distance: 133.1
click at [1259, 330] on div "Perfil empresa Integraciones Importa los datos de tu antiguo ERP a FinanEDI de …" at bounding box center [876, 389] width 1385 height 778
